Goal: Task Accomplishment & Management: Manage account settings

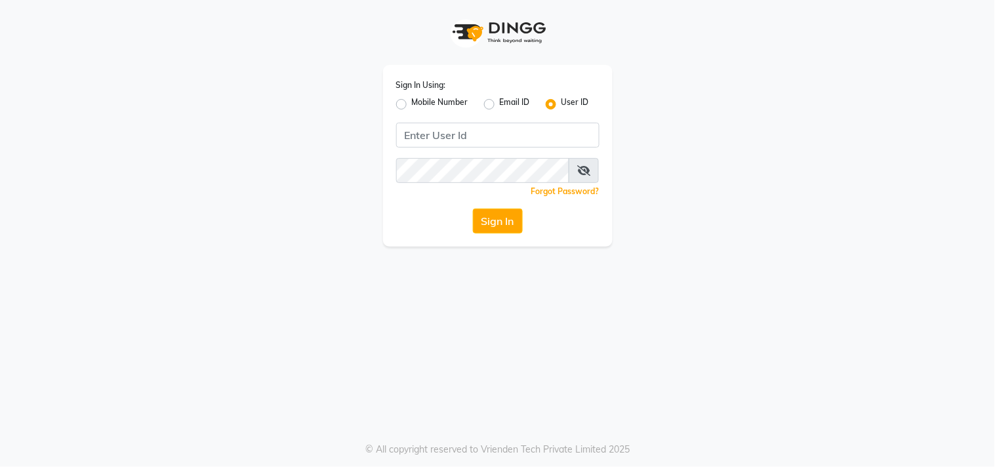
click at [412, 107] on label "Mobile Number" at bounding box center [440, 104] width 56 height 16
click at [412, 105] on input "Mobile Number" at bounding box center [416, 100] width 9 height 9
radio input "true"
radio input "false"
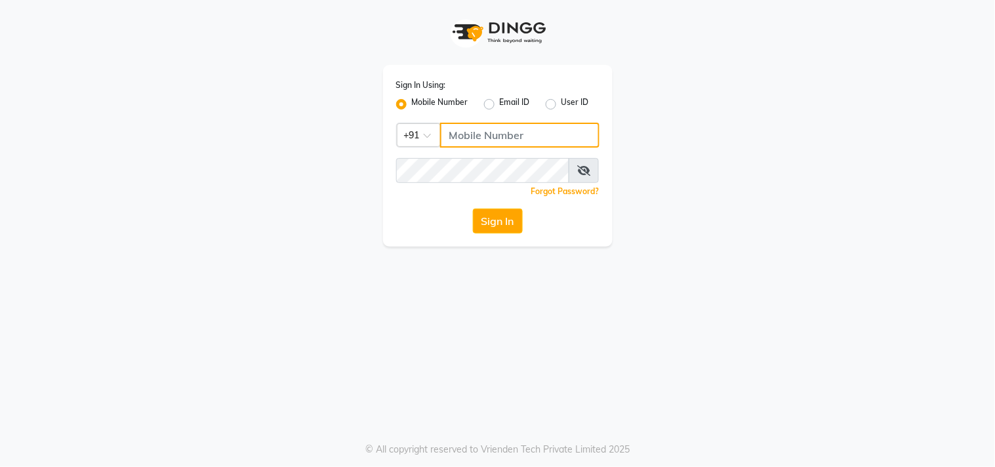
click at [479, 135] on input "Username" at bounding box center [519, 135] width 159 height 25
type input "9987672740"
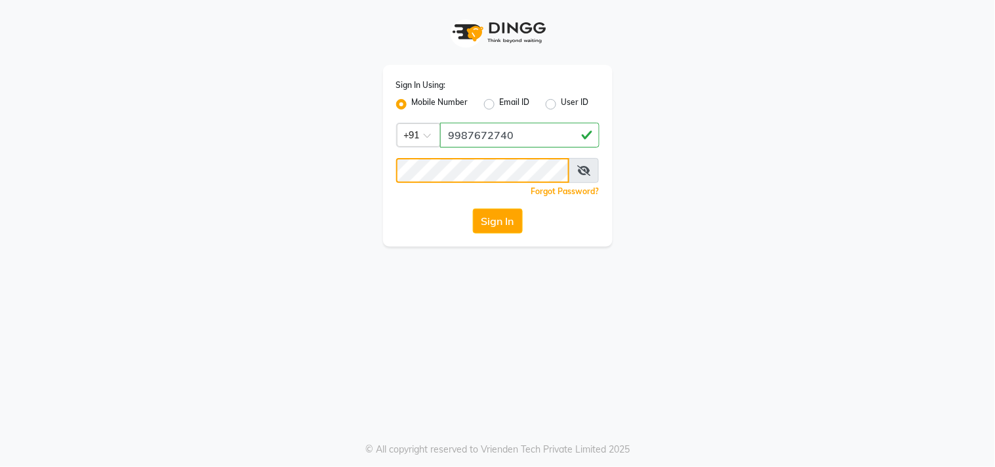
click at [473, 208] on button "Sign In" at bounding box center [498, 220] width 50 height 25
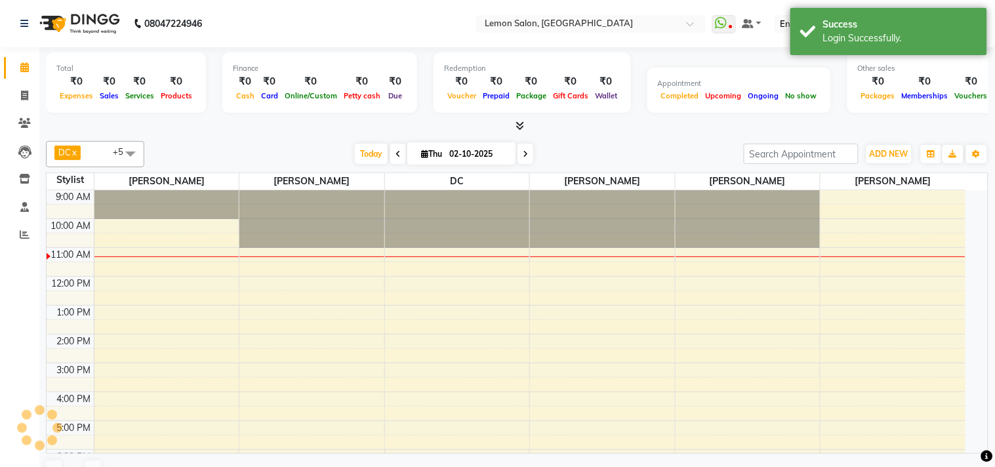
select select "en"
